Goal: Task Accomplishment & Management: Use online tool/utility

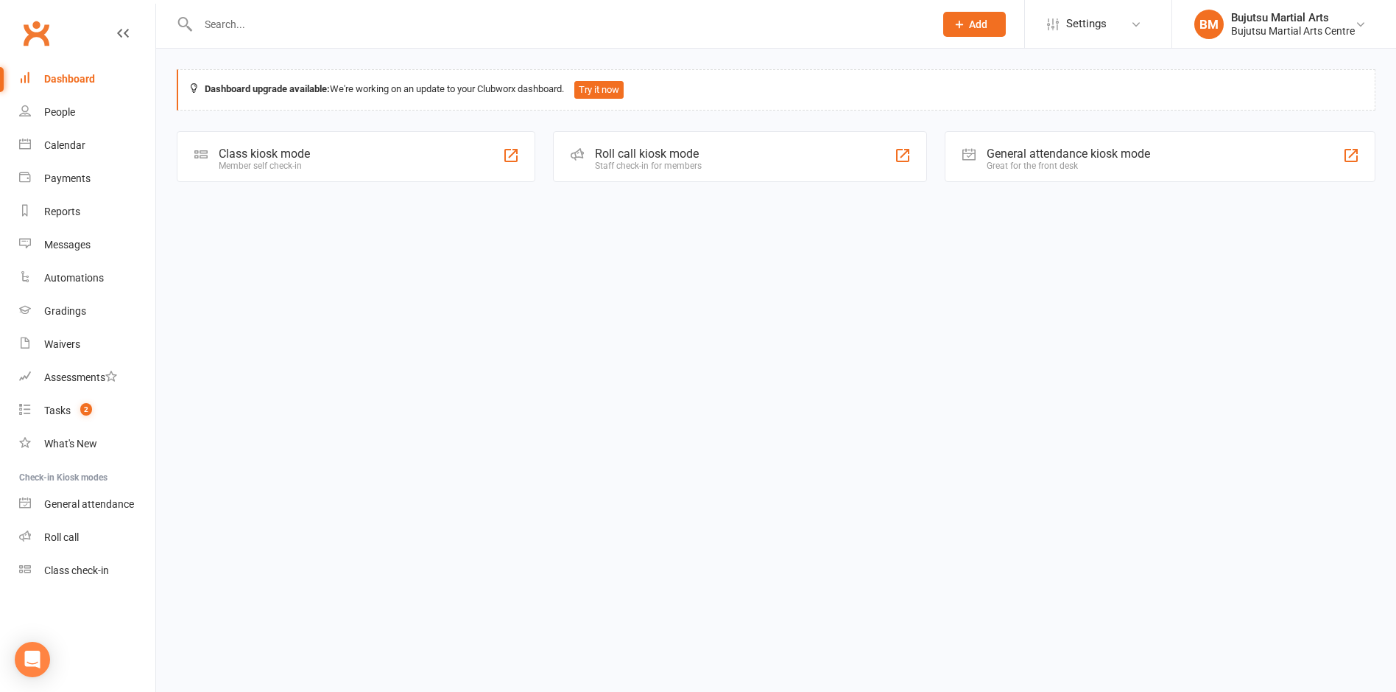
click at [379, 158] on div "Class kiosk mode Member self check-in" at bounding box center [356, 156] width 359 height 51
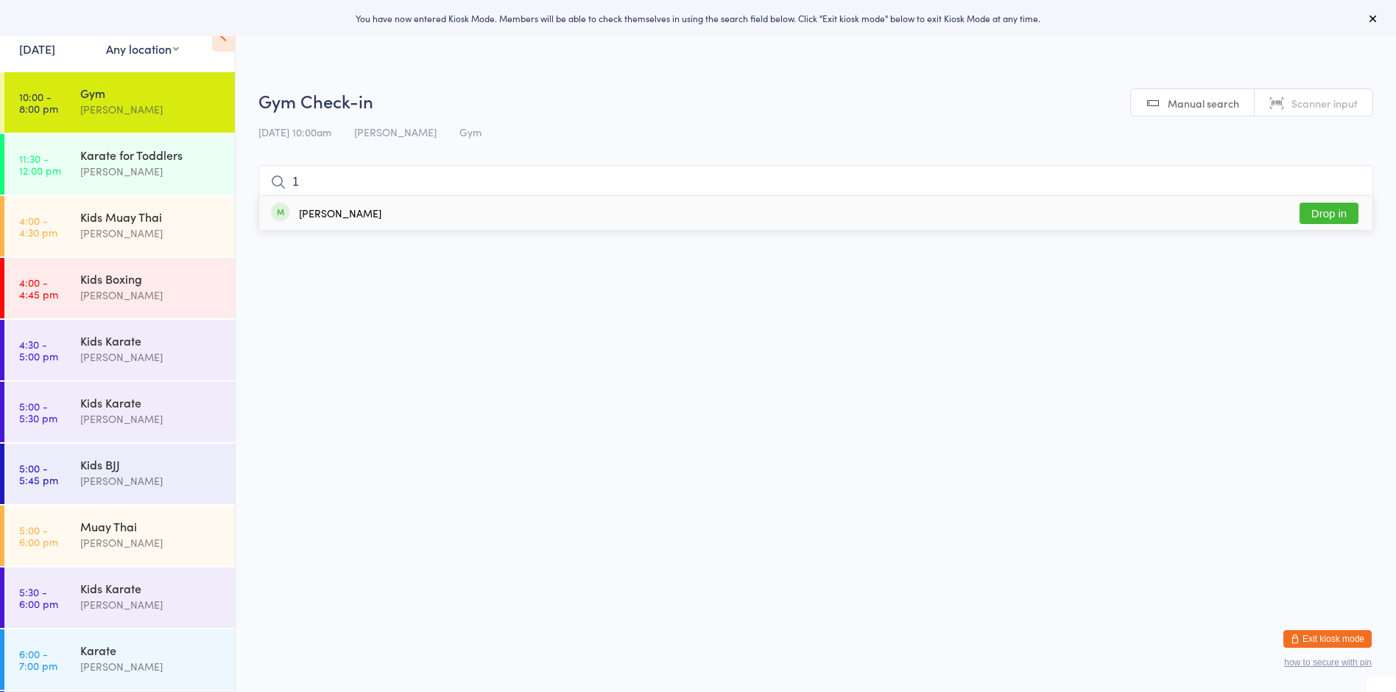
type input "1"
click at [1324, 214] on button "Drop in" at bounding box center [1329, 213] width 59 height 21
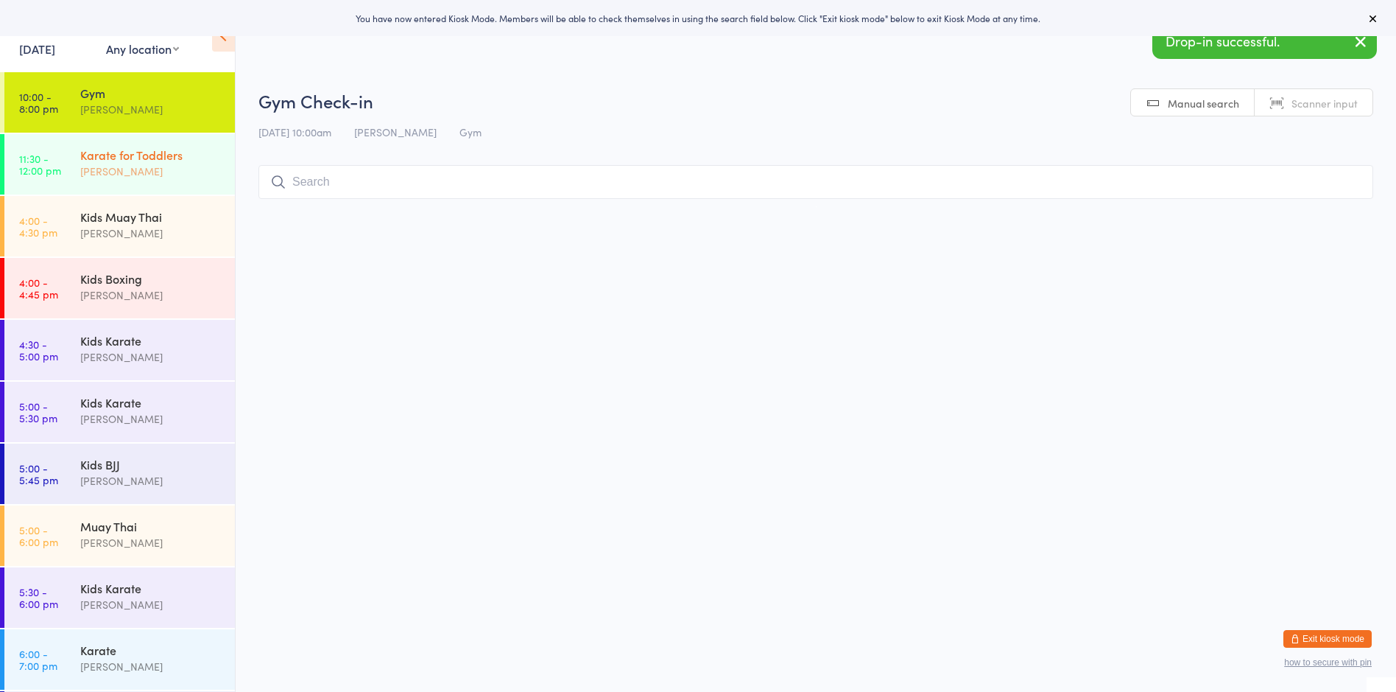
click at [135, 159] on div "Karate for Toddlers" at bounding box center [151, 155] width 142 height 16
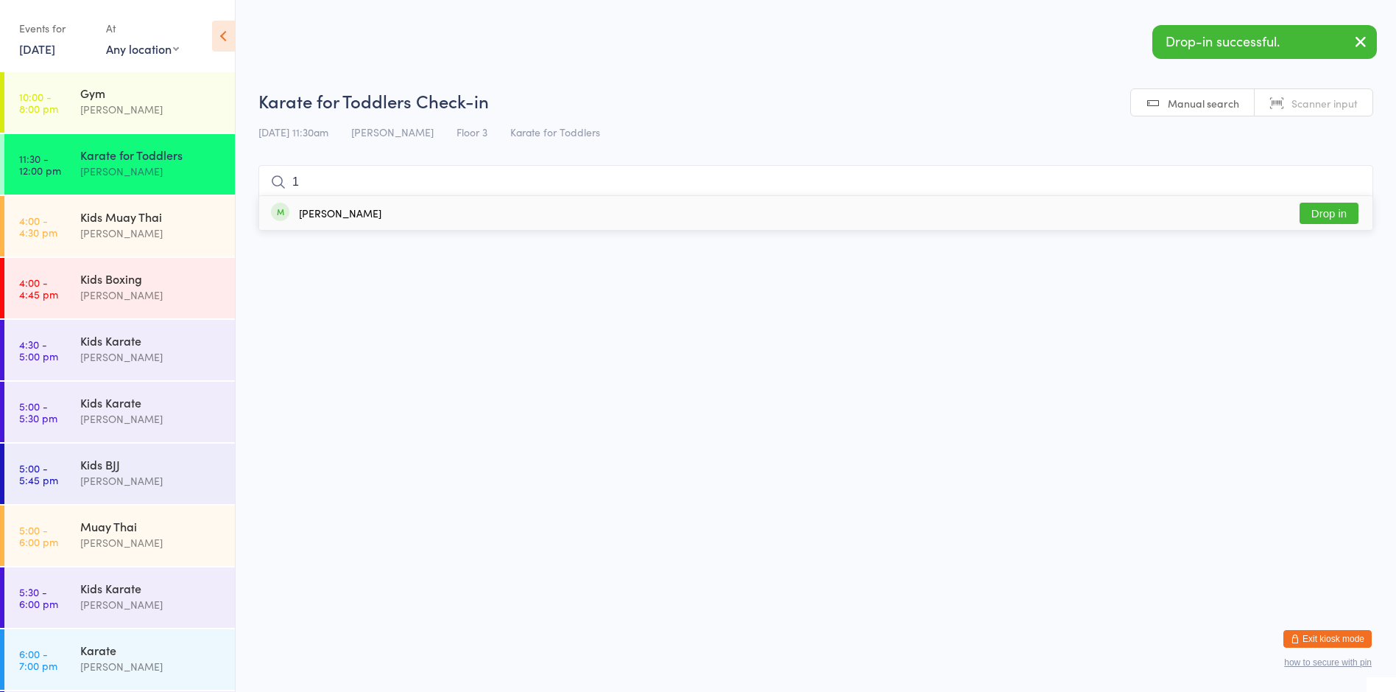
type input "1"
click at [1335, 213] on button "Drop in" at bounding box center [1329, 213] width 59 height 21
click at [166, 546] on div "Mark Szalajko" at bounding box center [151, 542] width 142 height 17
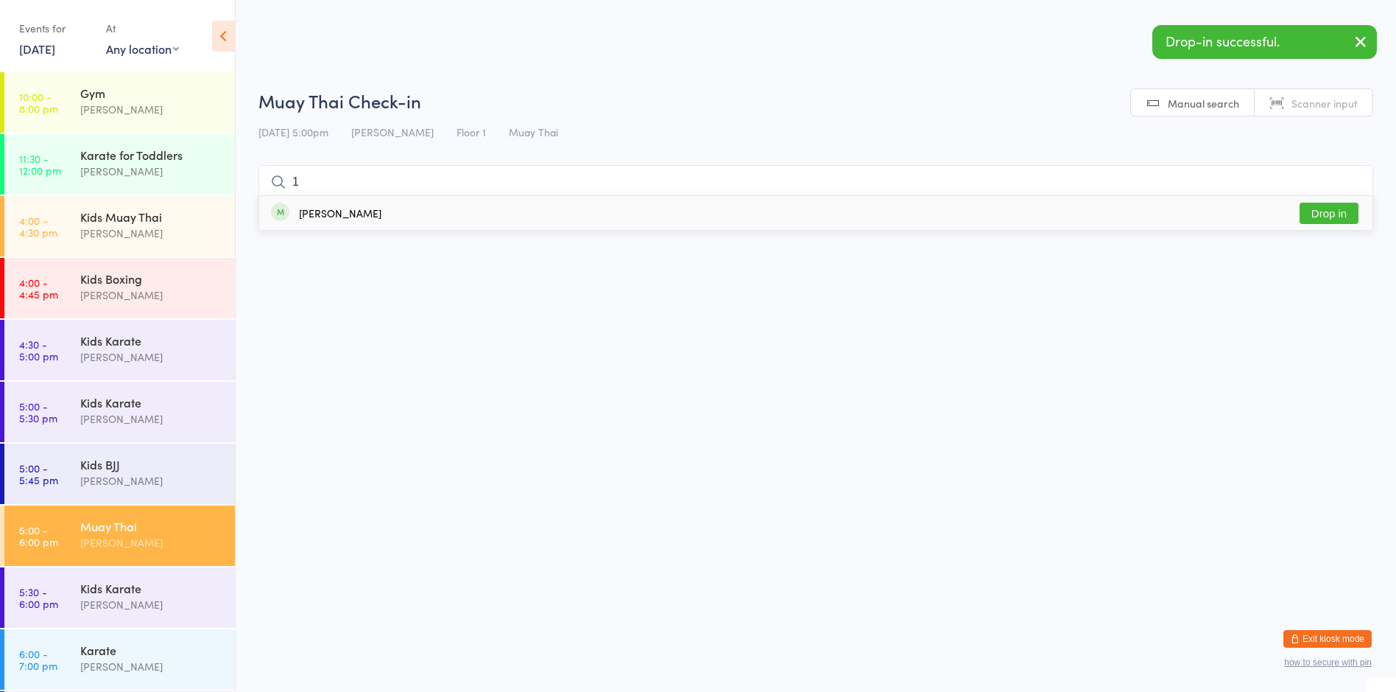
type input "1"
click at [1310, 217] on button "Drop in" at bounding box center [1329, 213] width 59 height 21
click at [40, 666] on time "6:00 - 7:00 pm" at bounding box center [38, 659] width 38 height 24
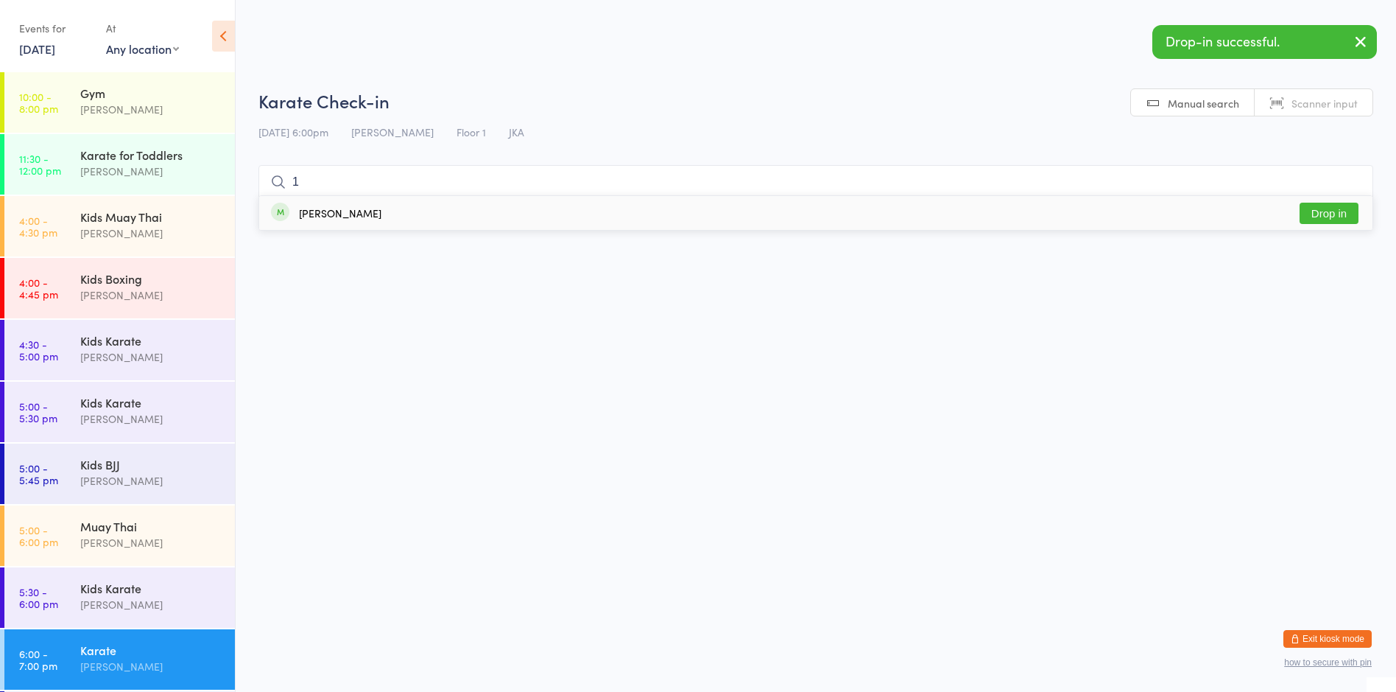
type input "1"
click at [1327, 210] on button "Drop in" at bounding box center [1329, 213] width 59 height 21
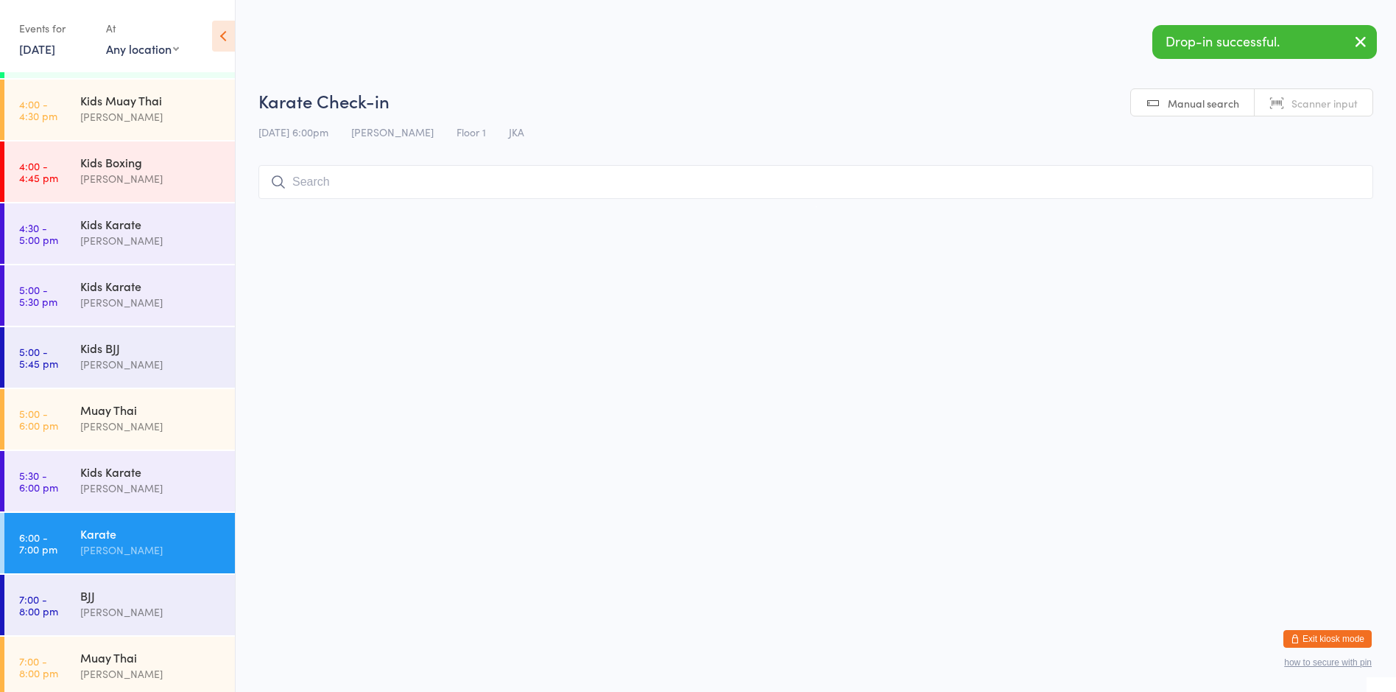
scroll to position [123, 0]
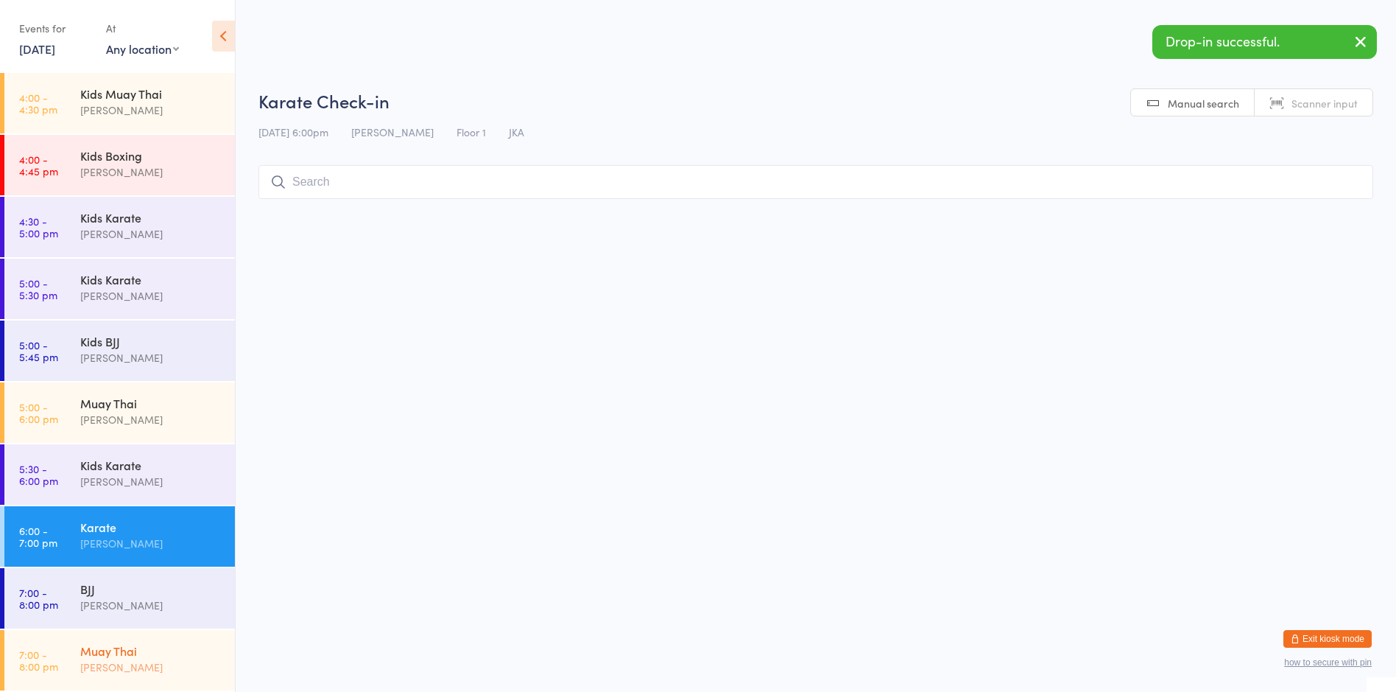
click at [184, 650] on div "Muay Thai" at bounding box center [151, 650] width 142 height 16
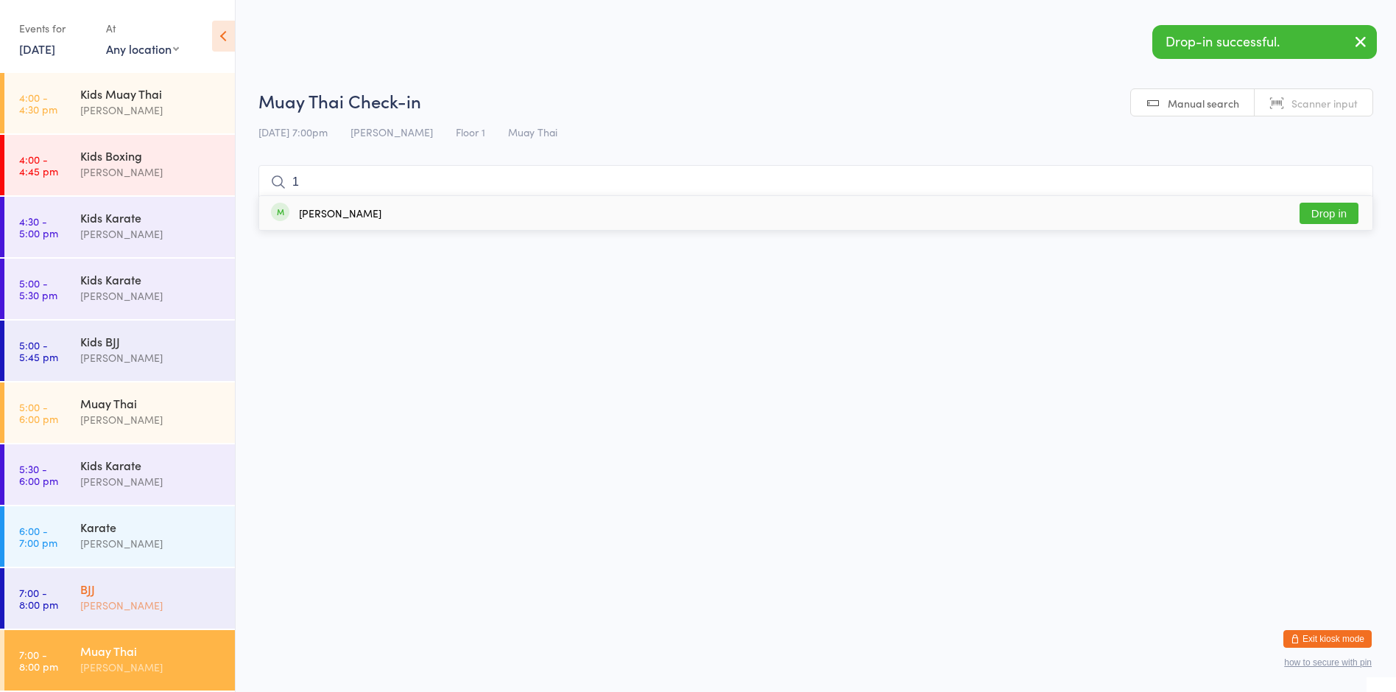
type input "1"
click at [216, 580] on div "BJJ Mark Szalajko" at bounding box center [157, 597] width 155 height 58
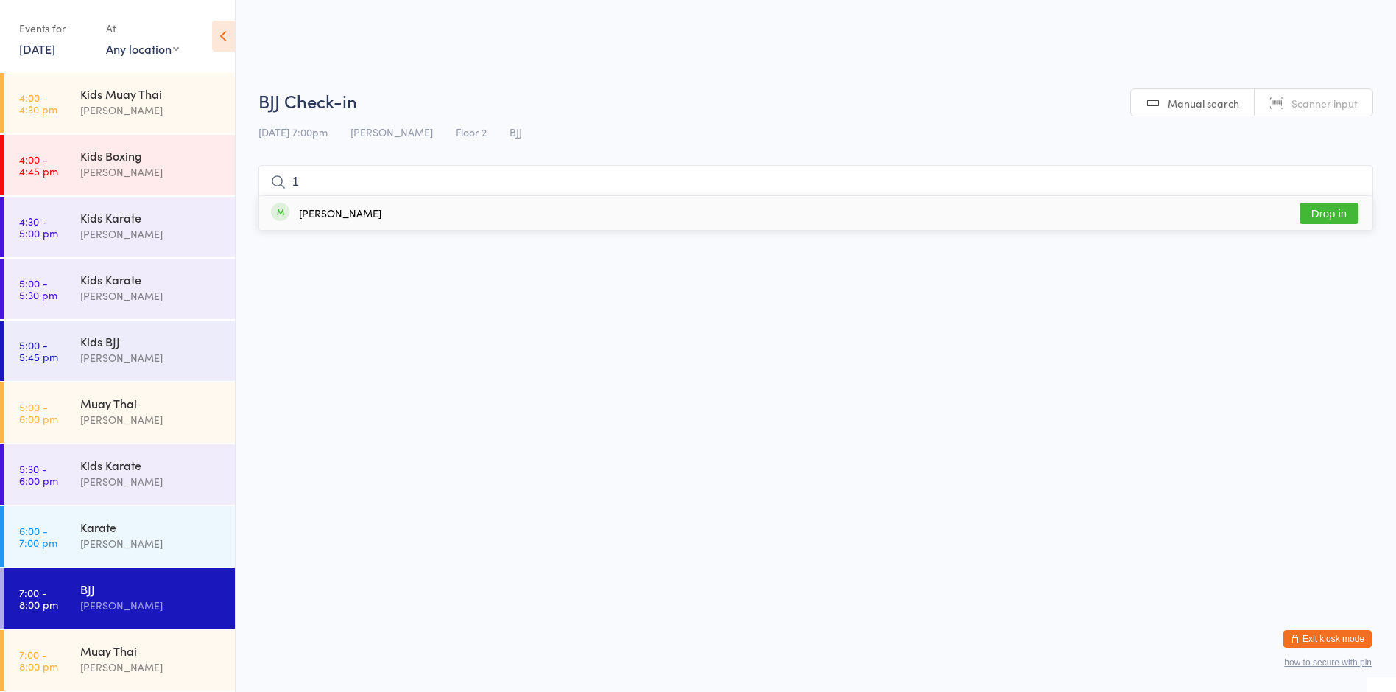
type input "1"
click at [1318, 211] on button "Drop in" at bounding box center [1329, 213] width 59 height 21
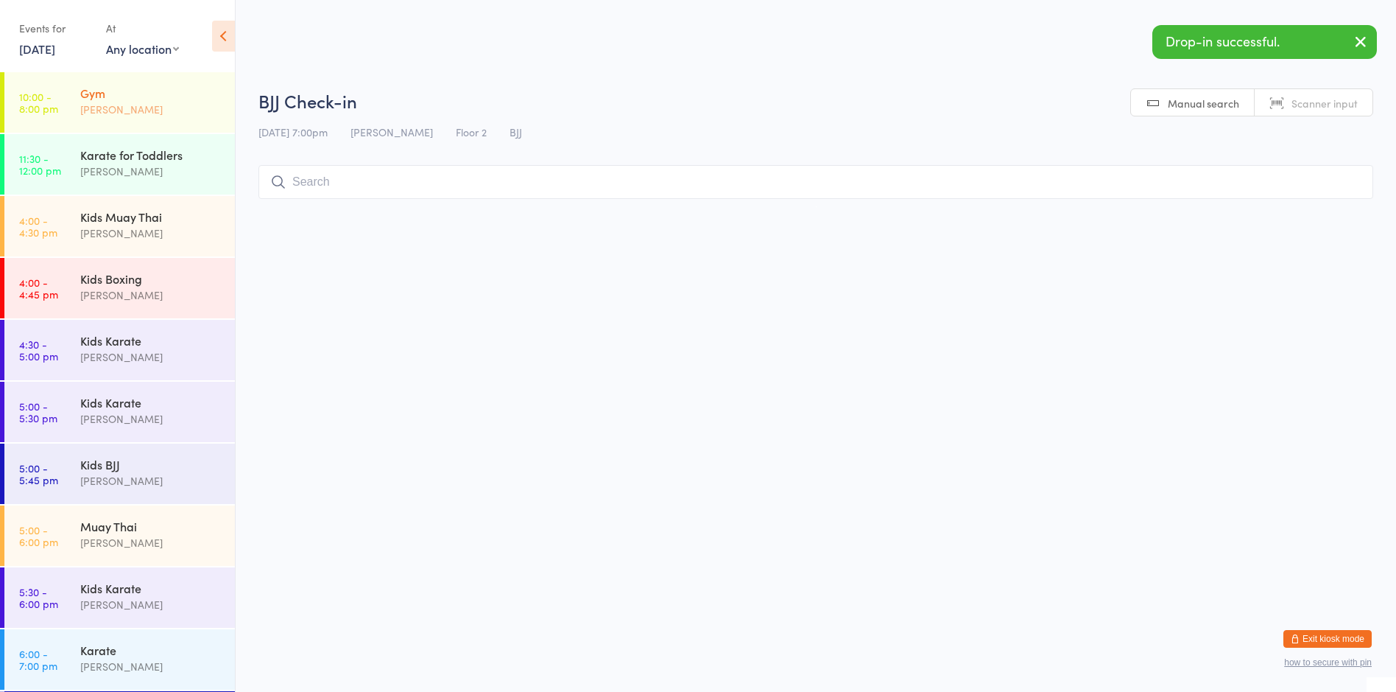
click at [163, 88] on div "Gym" at bounding box center [151, 93] width 142 height 16
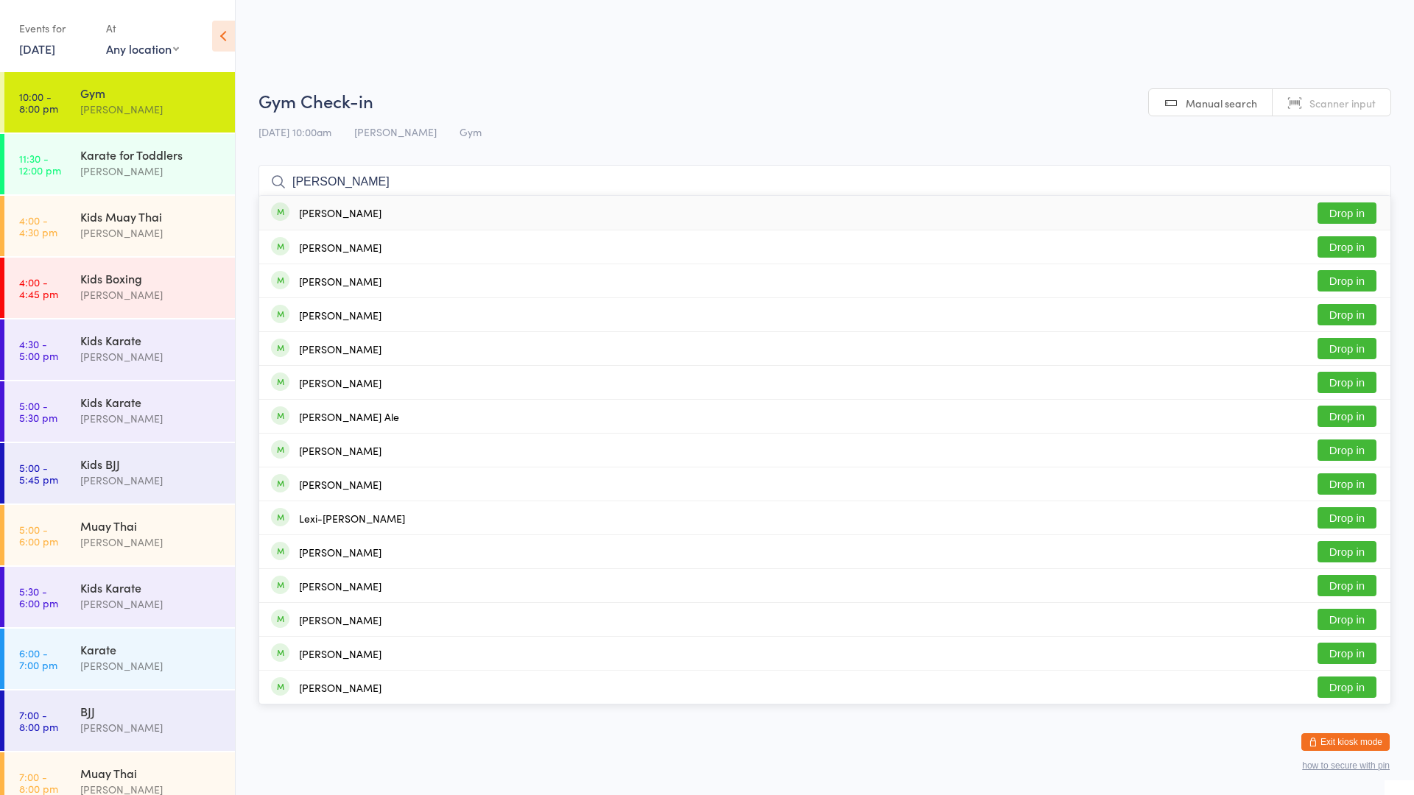
type input "alex sten"
click at [1364, 206] on button "Drop in" at bounding box center [1347, 213] width 59 height 21
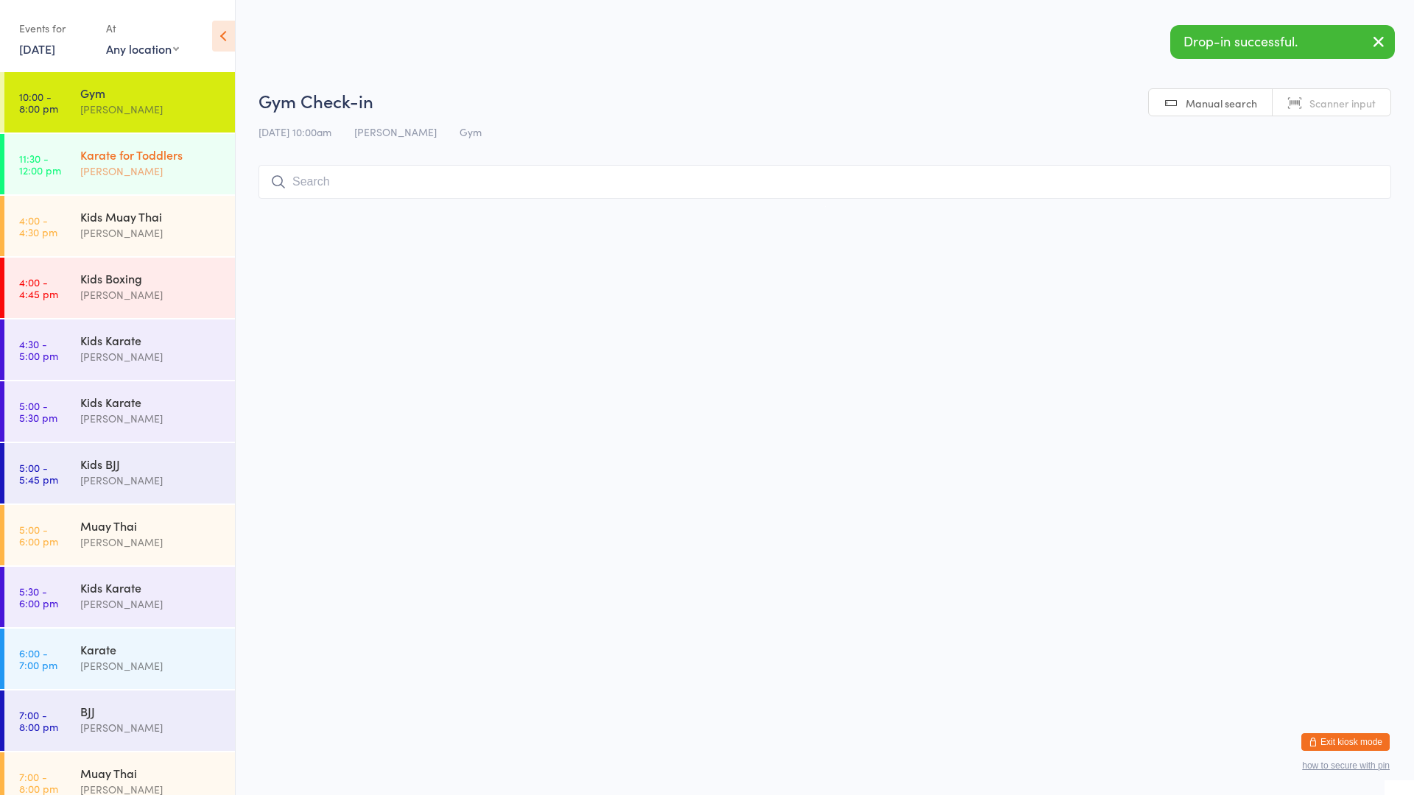
click at [128, 174] on div "Mark Szalajko" at bounding box center [151, 171] width 142 height 17
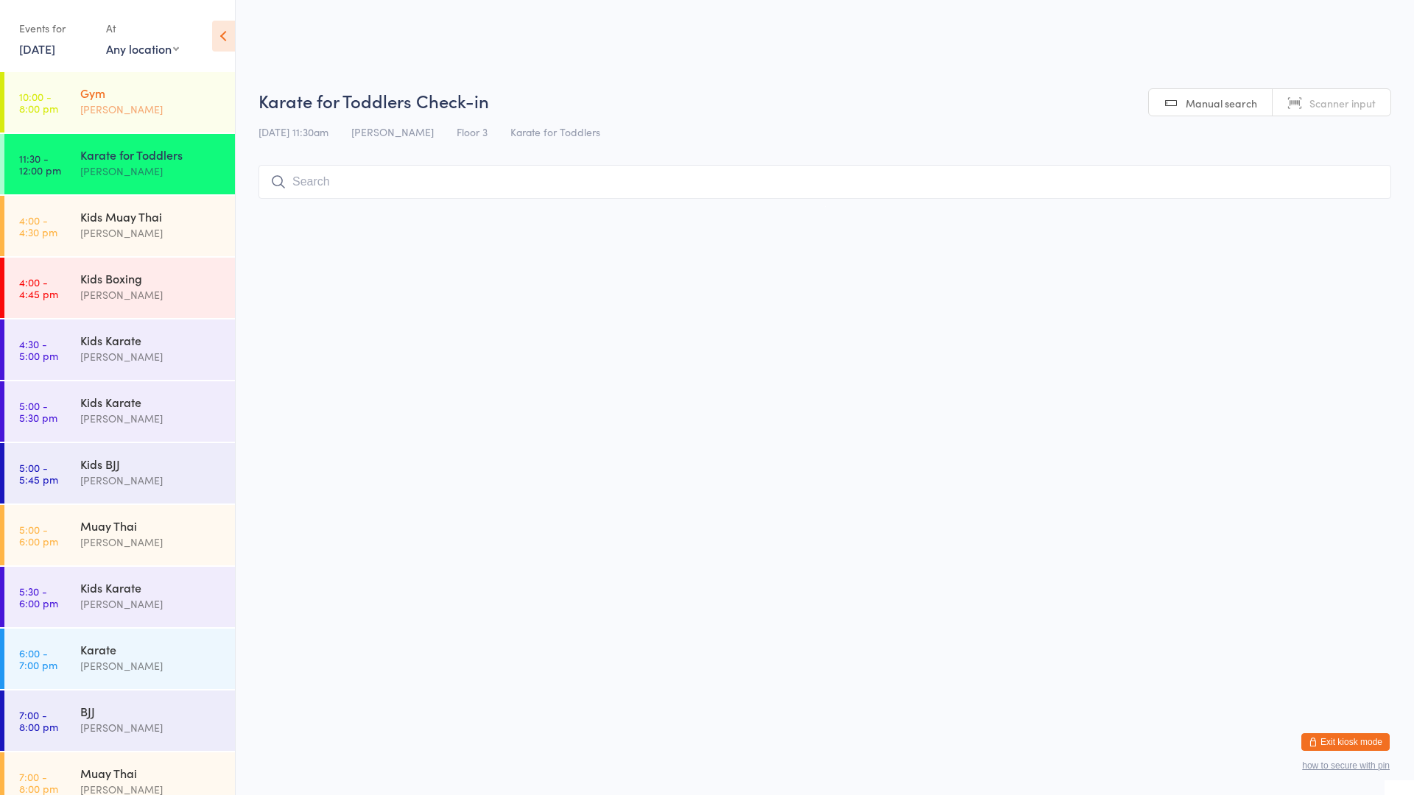
click at [146, 112] on div "Mark Szalajko" at bounding box center [151, 109] width 142 height 17
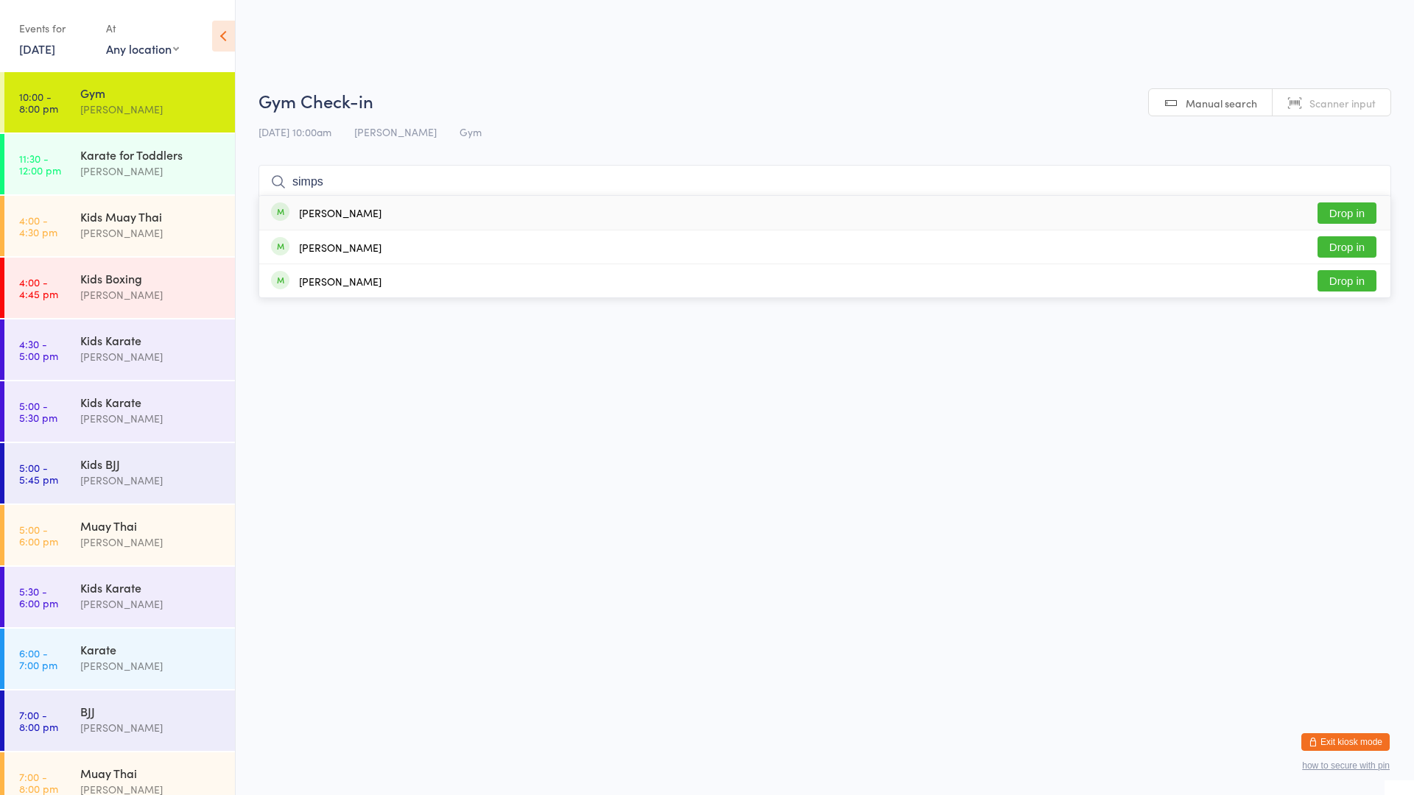
type input "simps"
click at [1333, 208] on button "Drop in" at bounding box center [1347, 213] width 59 height 21
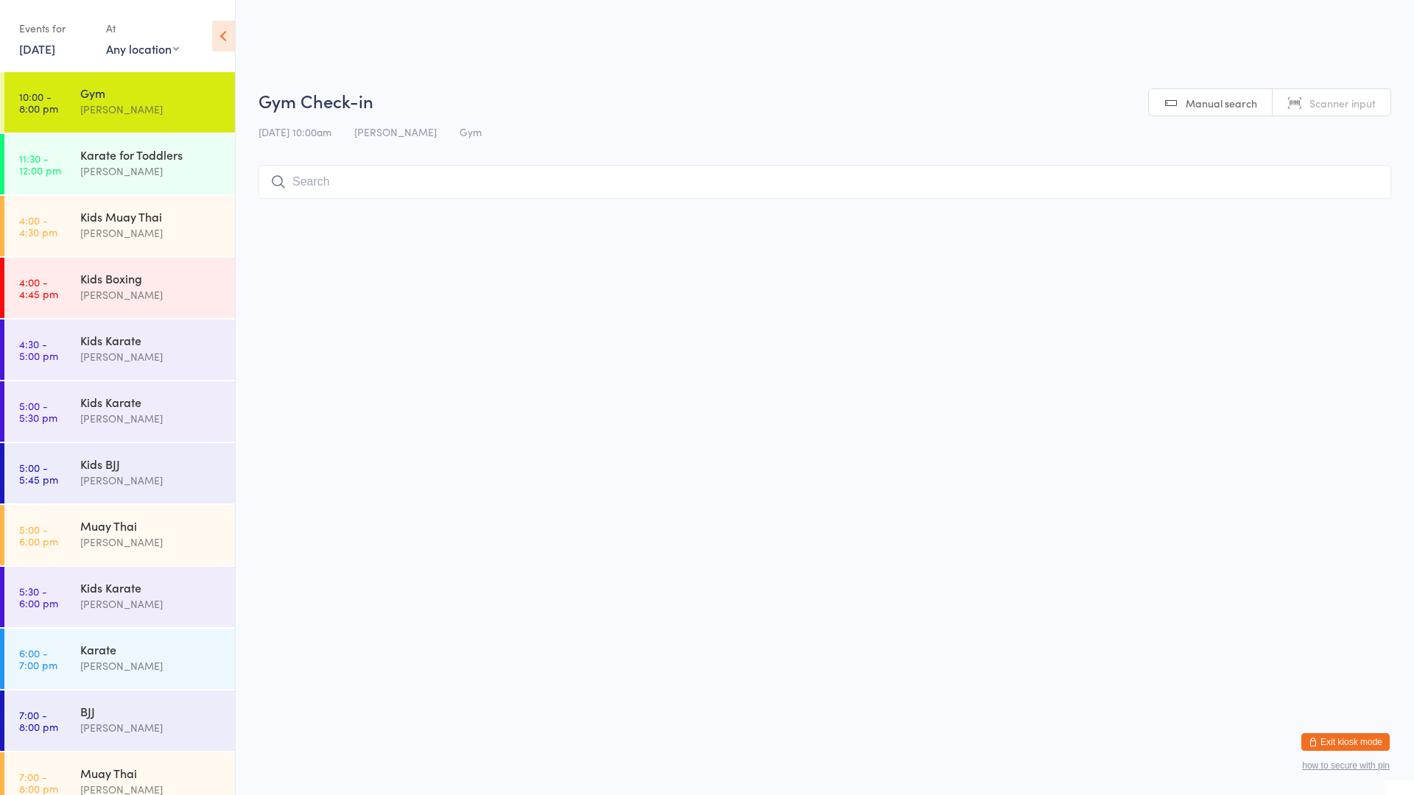
click at [337, 170] on input "search" at bounding box center [825, 182] width 1133 height 34
type input "brodie"
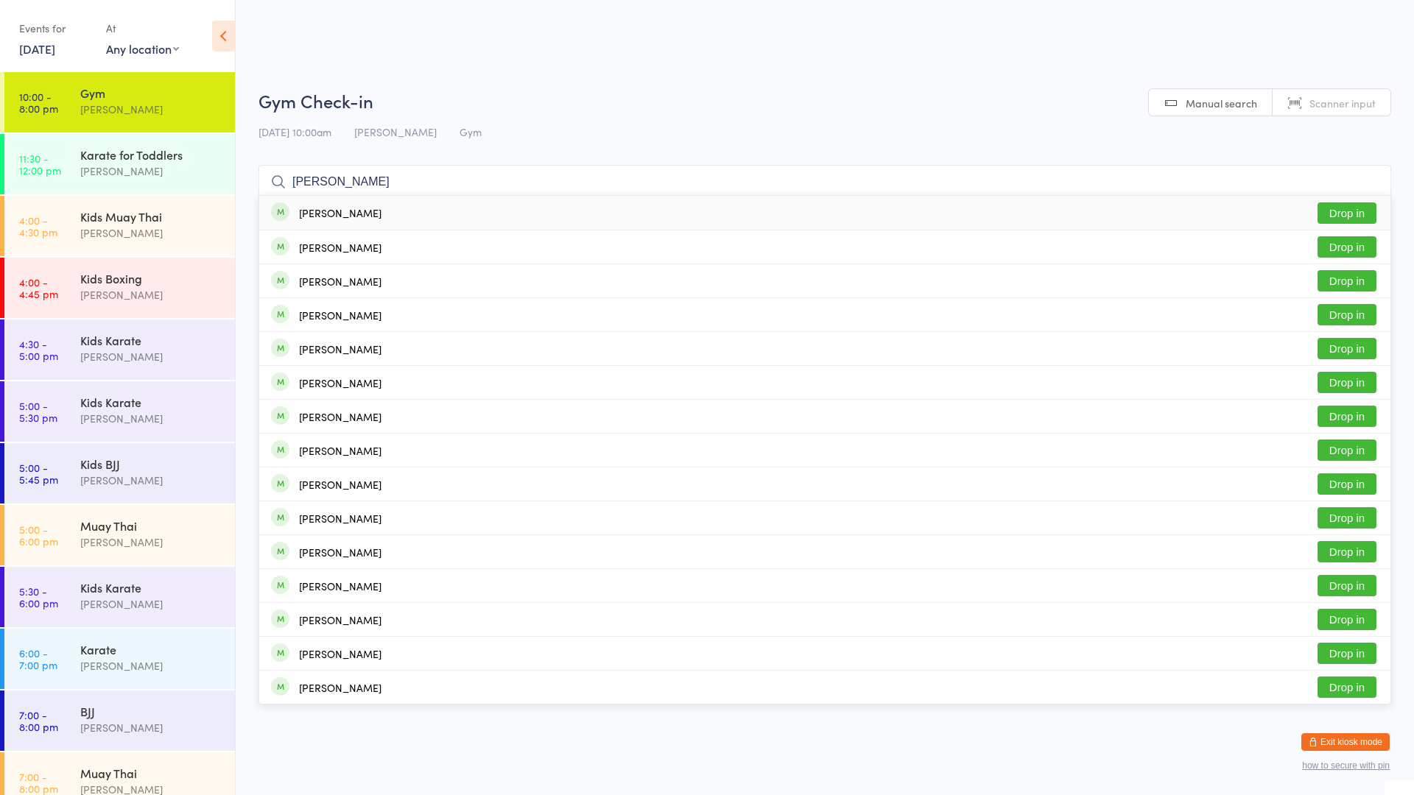
click at [1351, 211] on button "Drop in" at bounding box center [1347, 213] width 59 height 21
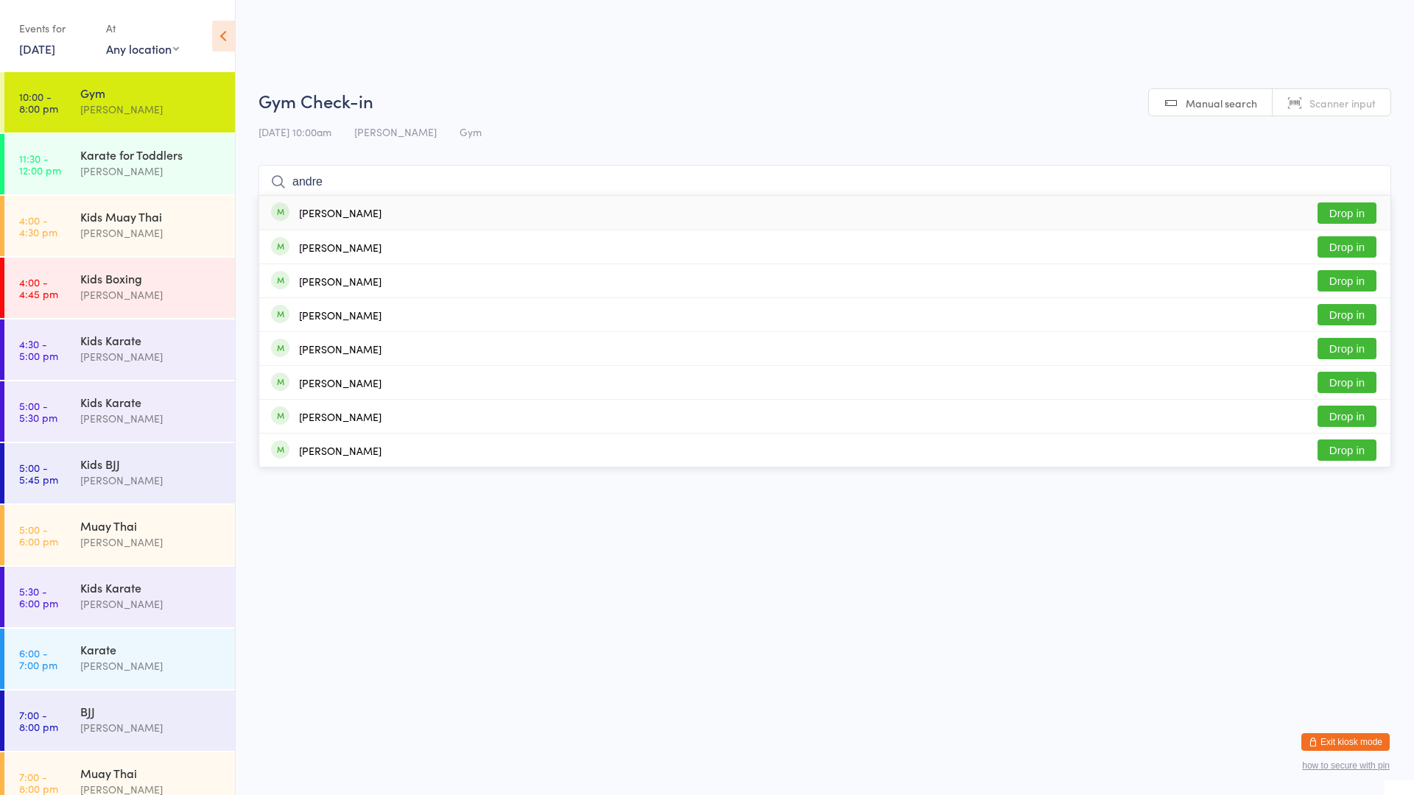
type input "andre"
drag, startPoint x: 1362, startPoint y: 214, endPoint x: 1370, endPoint y: 214, distance: 8.1
click at [1368, 214] on button "Drop in" at bounding box center [1347, 213] width 59 height 21
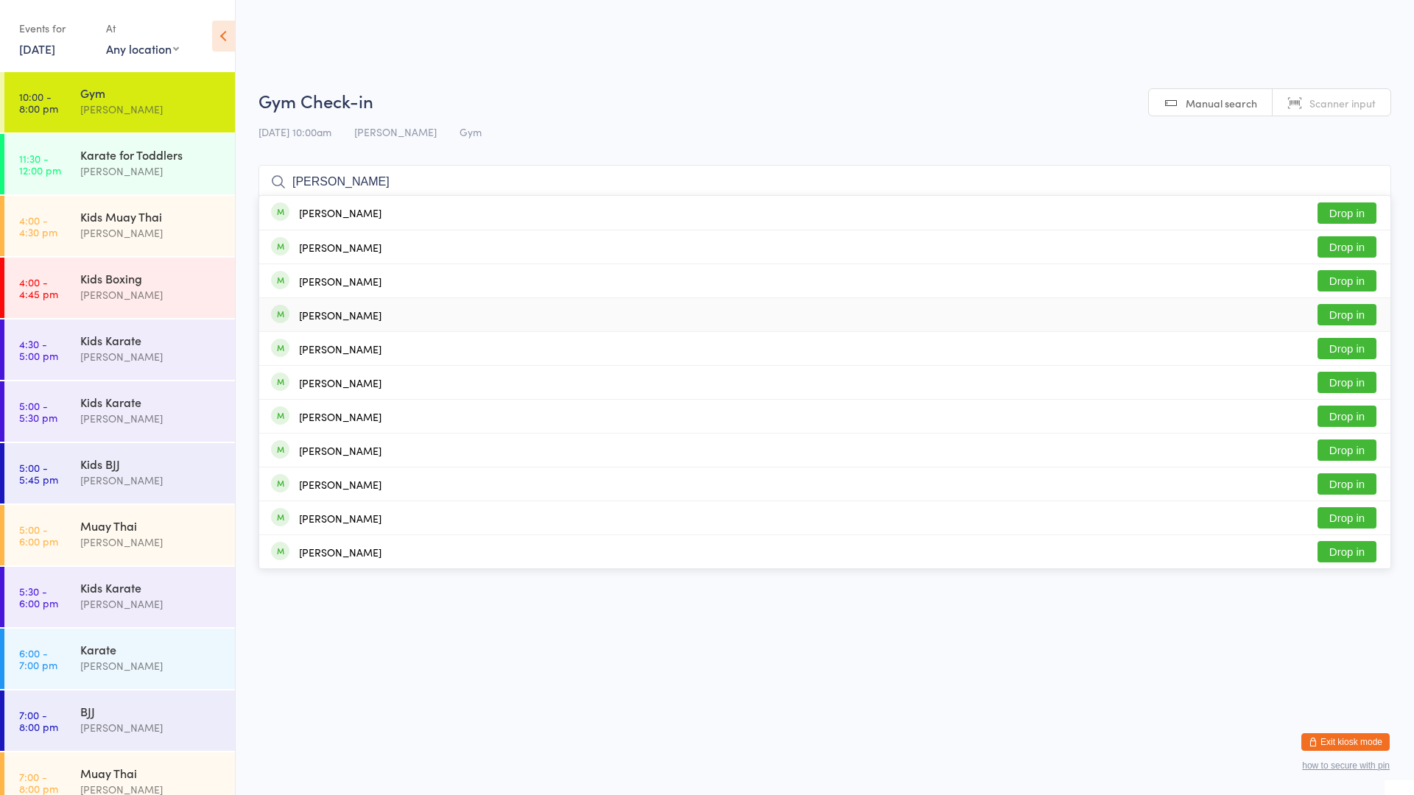
type input "oliver"
click at [1357, 315] on button "Drop in" at bounding box center [1347, 314] width 59 height 21
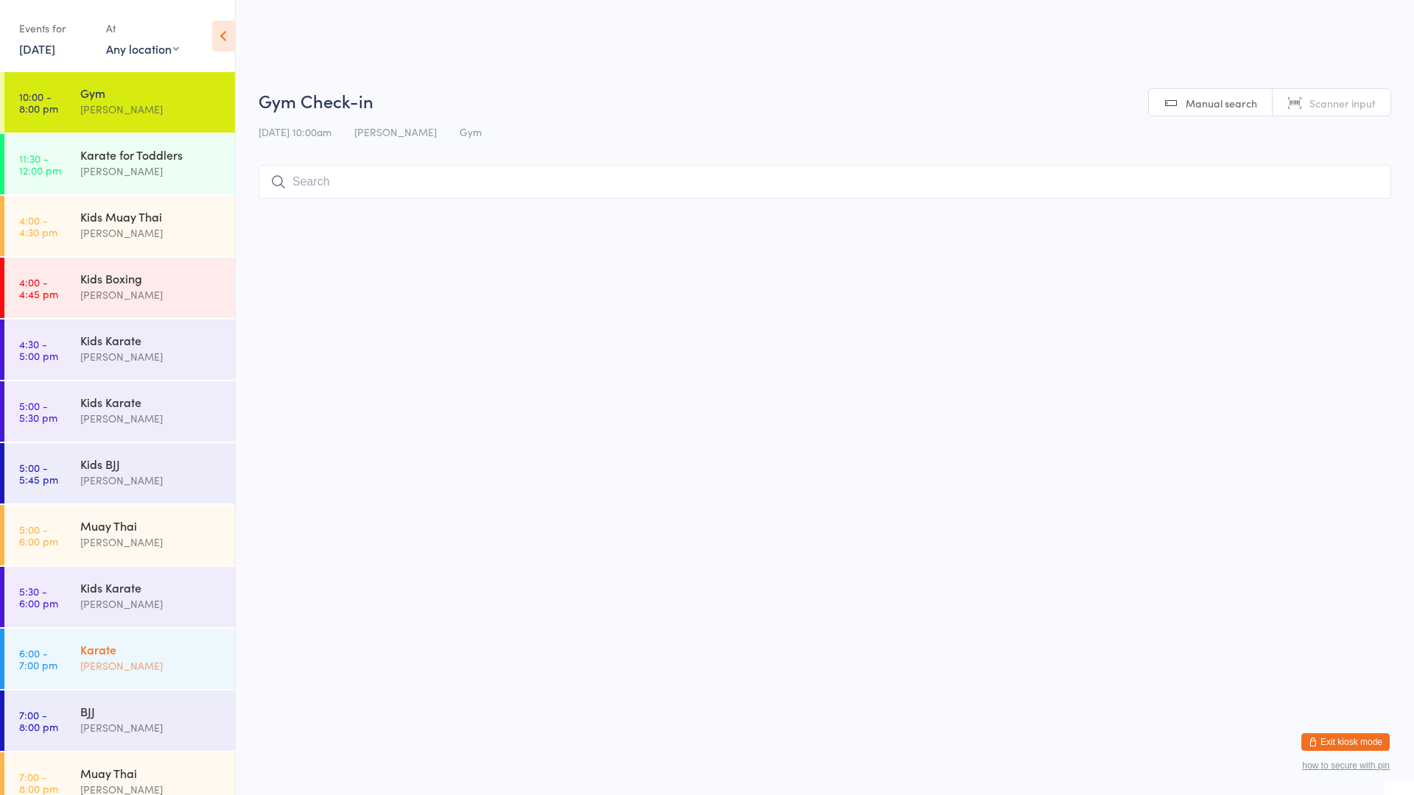
click at [133, 656] on div "Karate" at bounding box center [151, 650] width 142 height 16
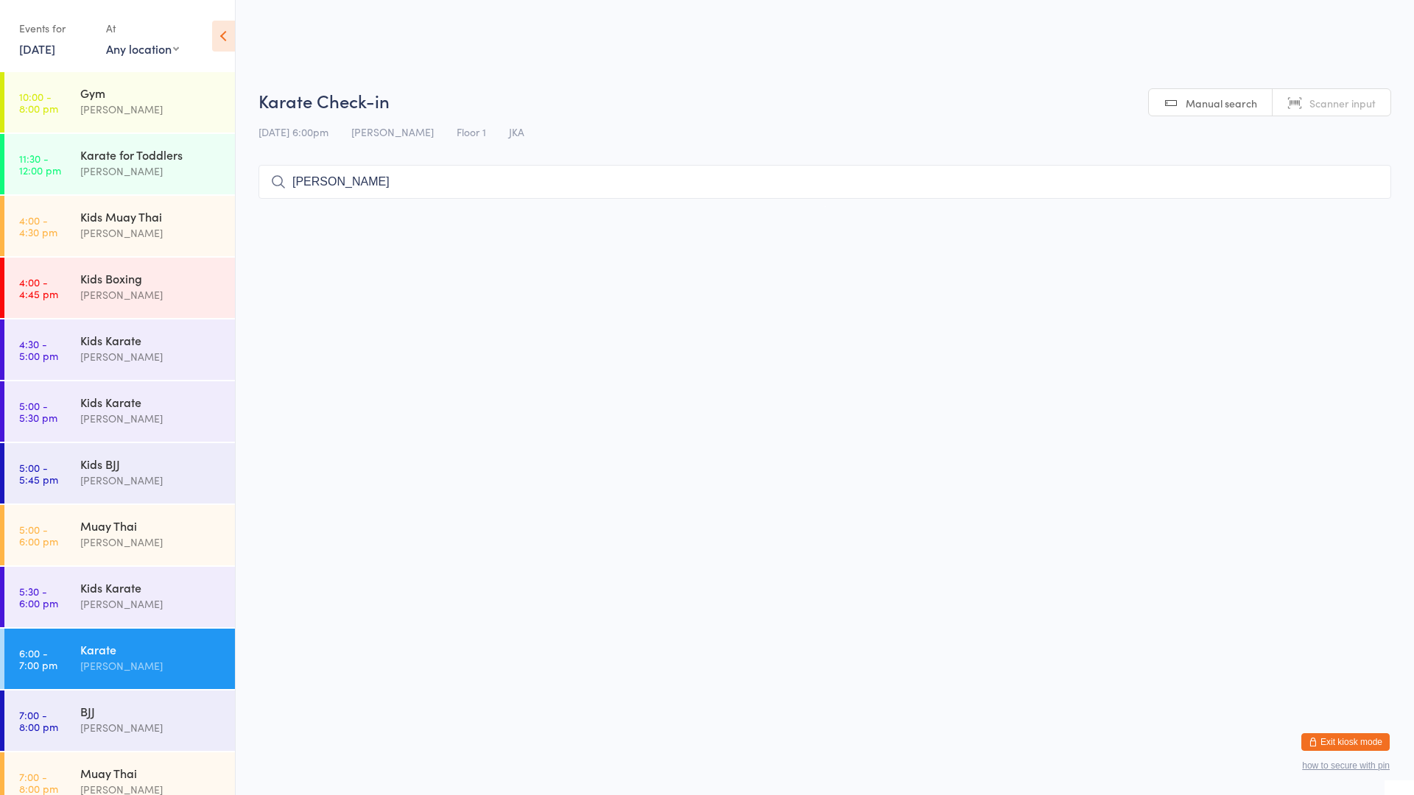
type input "isaac penman"
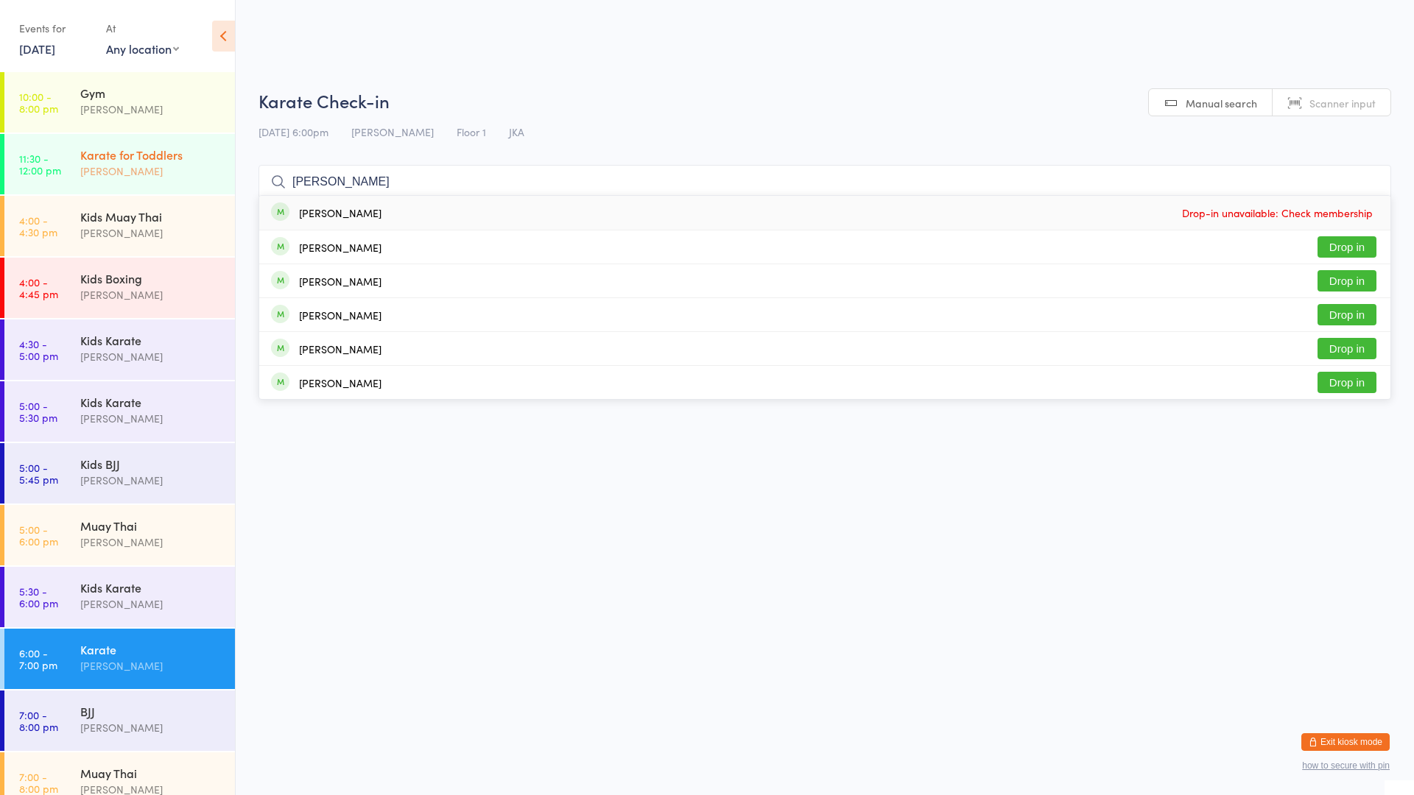
drag, startPoint x: 373, startPoint y: 188, endPoint x: 113, endPoint y: 141, distance: 264.8
click at [108, 149] on body "You have now entered Kiosk Mode. Members will be able to check themselves in us…" at bounding box center [707, 147] width 1414 height 118
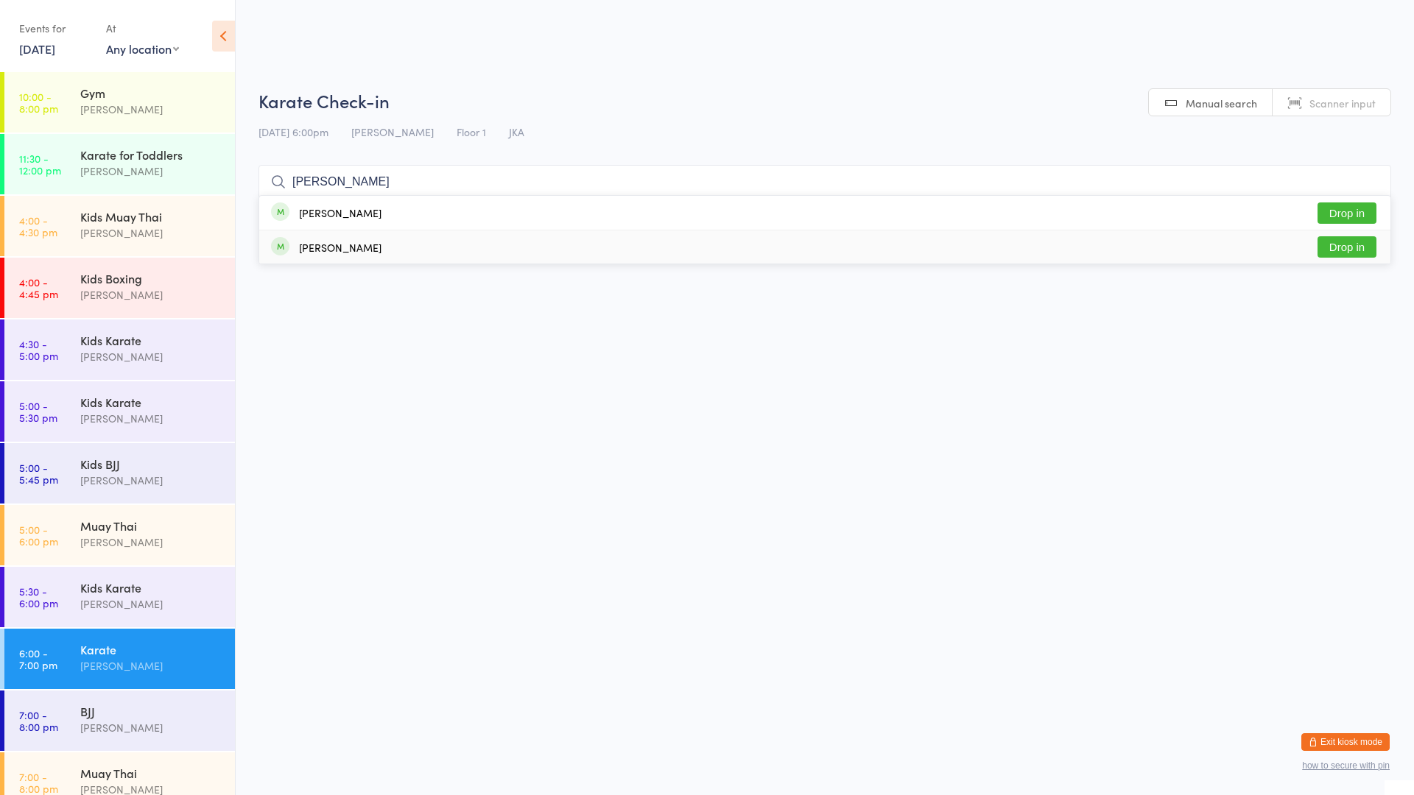
type input "glenn"
click at [1354, 238] on button "Drop in" at bounding box center [1347, 246] width 59 height 21
click at [174, 173] on div "Mark Szalajko" at bounding box center [151, 171] width 142 height 17
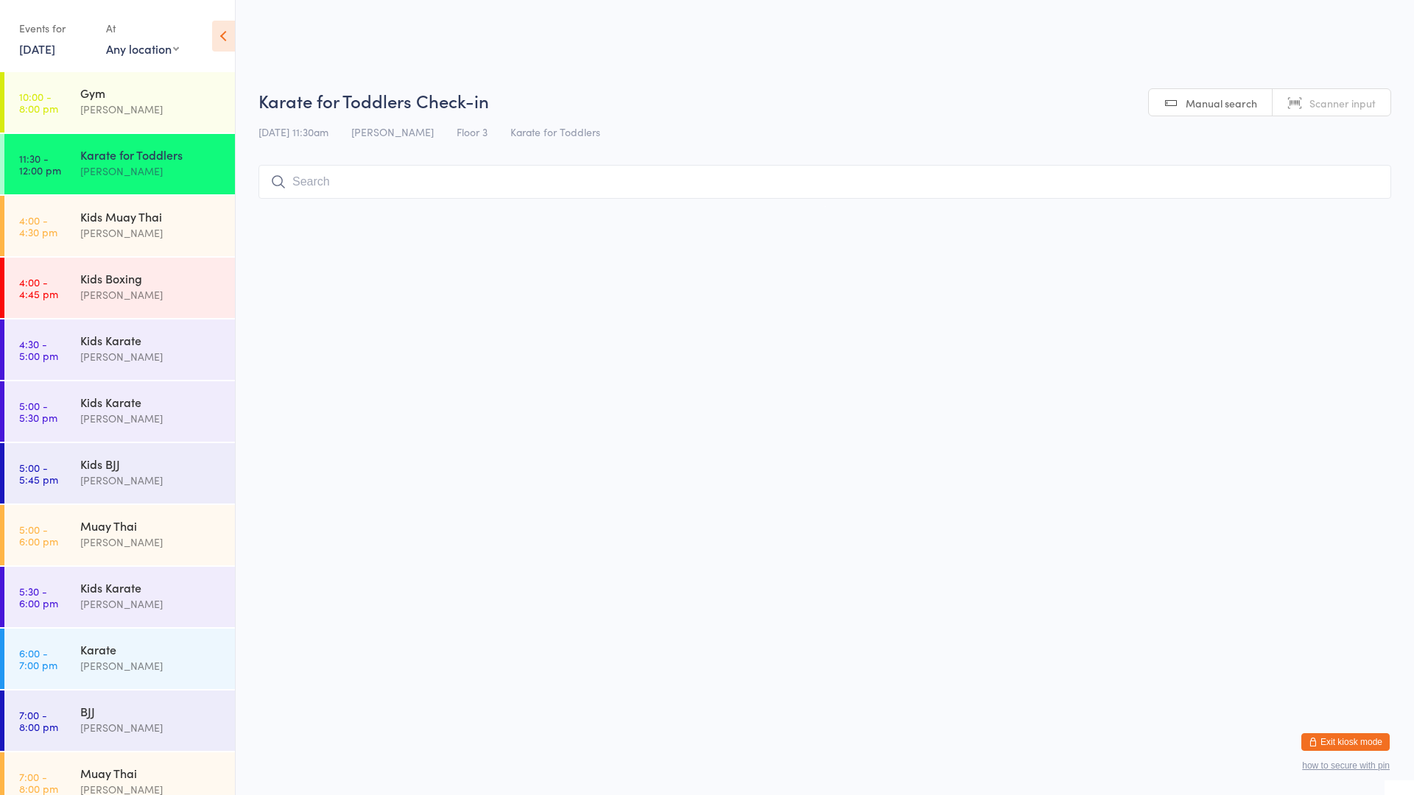
click at [332, 180] on input "search" at bounding box center [825, 182] width 1133 height 34
drag, startPoint x: 332, startPoint y: 180, endPoint x: 272, endPoint y: 193, distance: 61.7
click at [272, 193] on input "glenn" at bounding box center [825, 182] width 1133 height 34
type input "meeka"
click at [1372, 209] on button "Drop in" at bounding box center [1347, 213] width 59 height 21
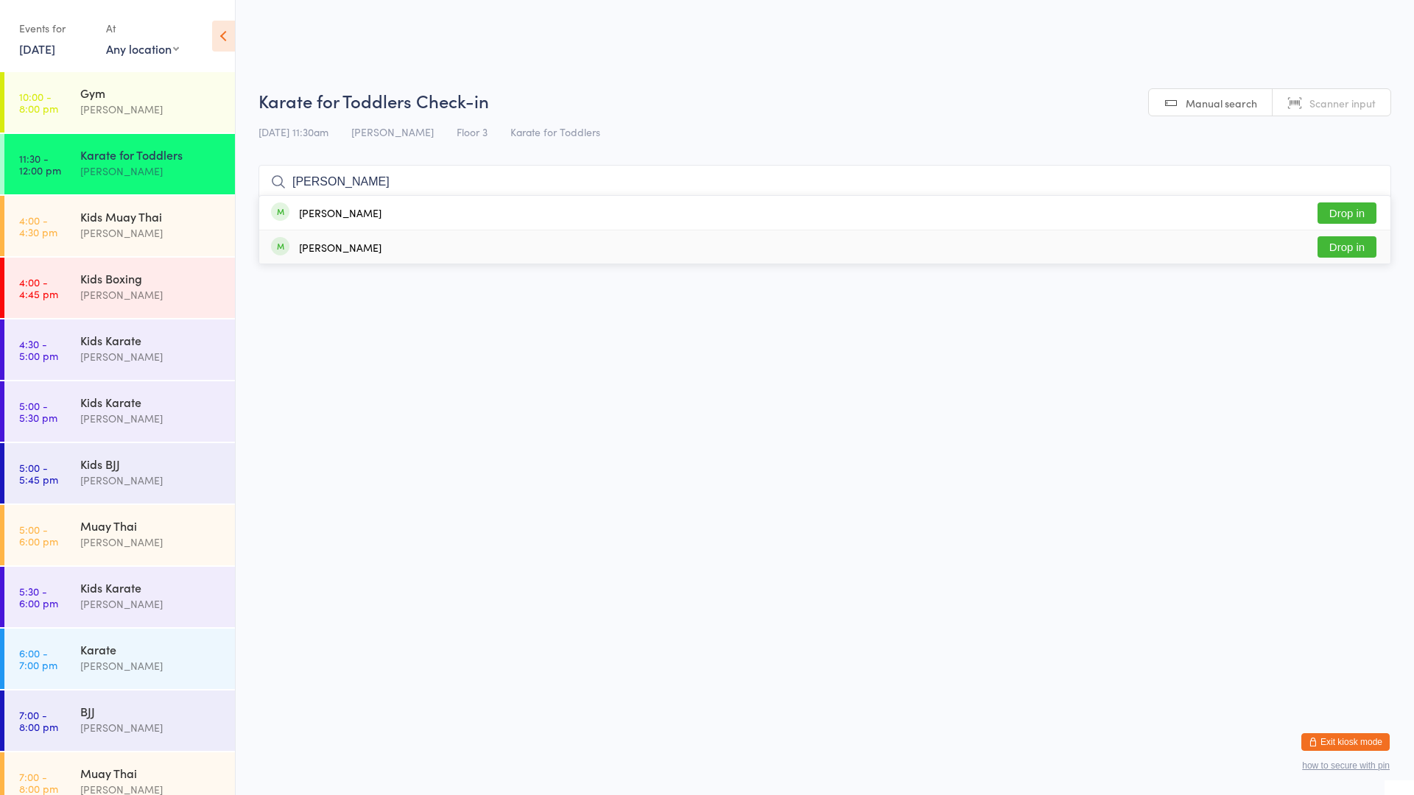
type input "nagy"
click at [1350, 250] on button "Drop in" at bounding box center [1347, 246] width 59 height 21
